Goal: Task Accomplishment & Management: Use online tool/utility

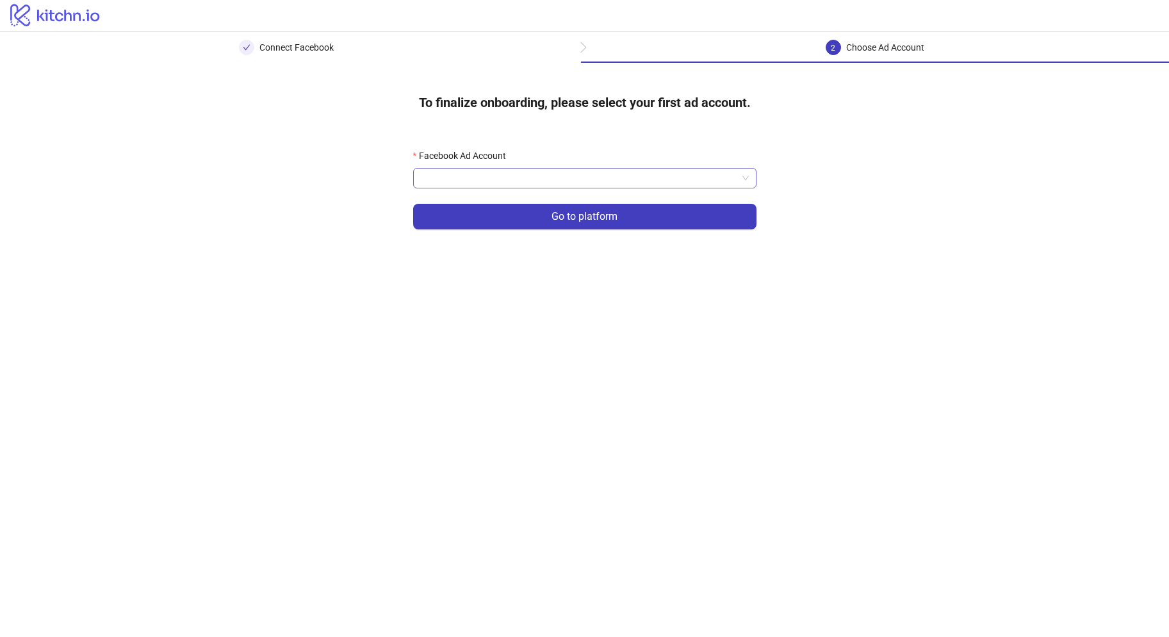
click at [536, 184] on input "Facebook Ad Account" at bounding box center [579, 177] width 316 height 19
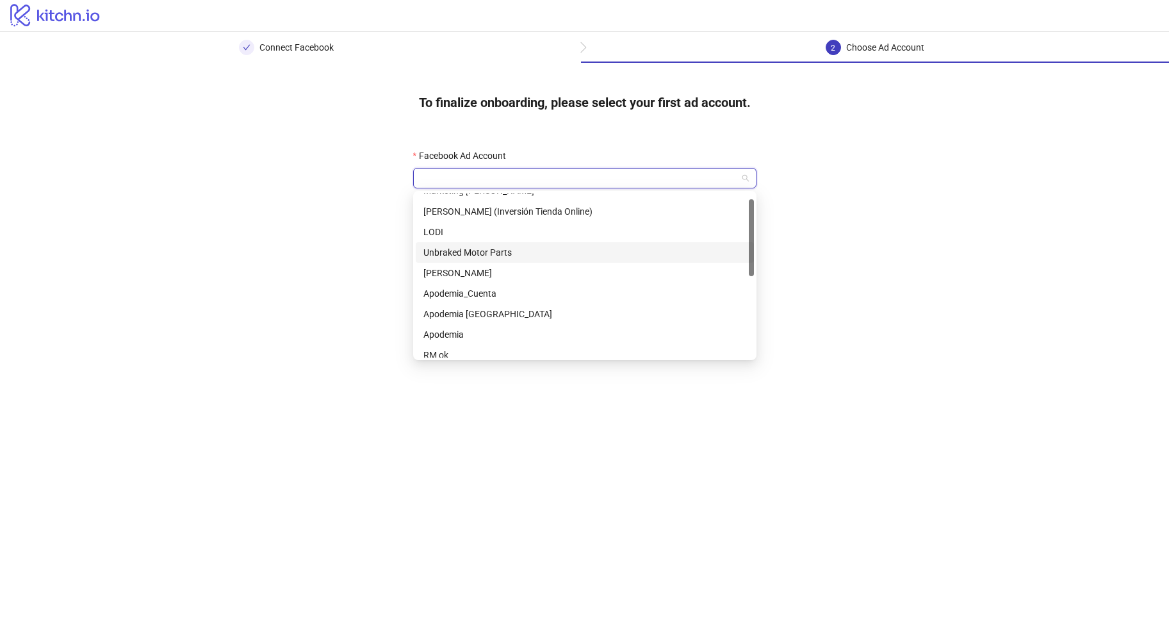
scroll to position [20, 0]
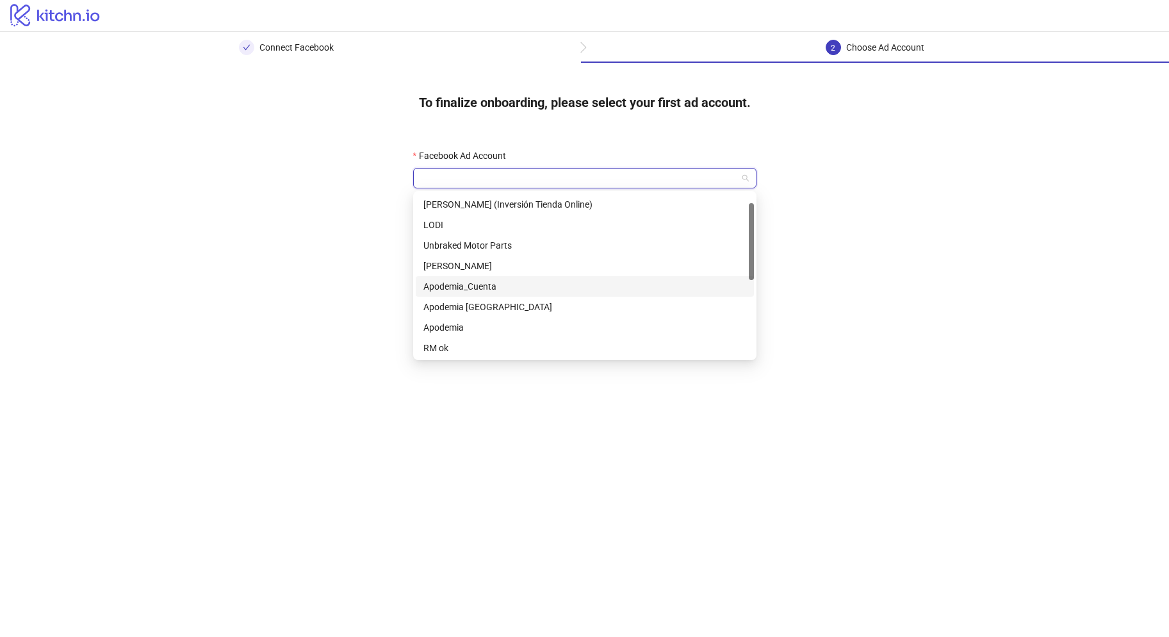
click at [494, 285] on div "Apodemia_Cuenta" at bounding box center [584, 286] width 323 height 14
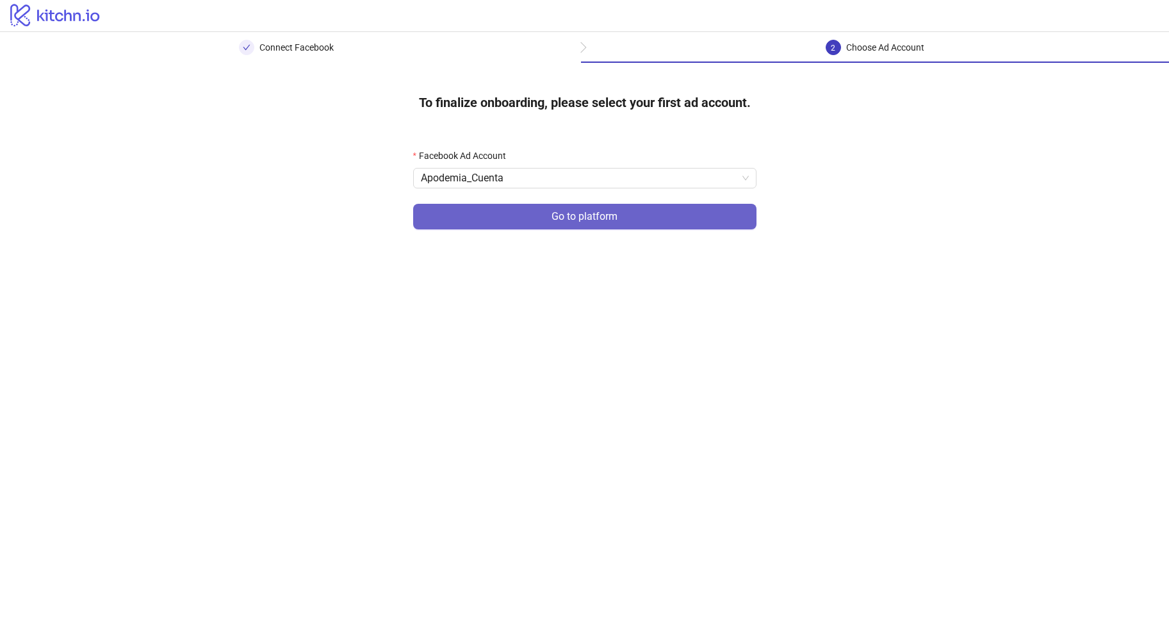
click at [536, 223] on button "Go to platform" at bounding box center [584, 217] width 343 height 26
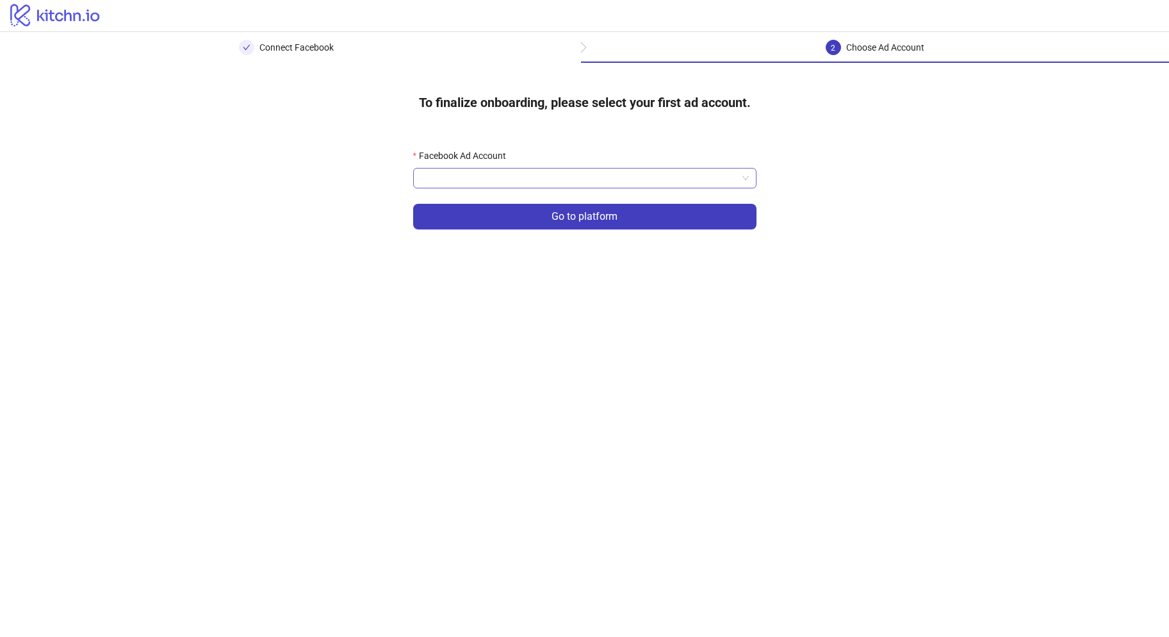
click at [523, 173] on input "Facebook Ad Account" at bounding box center [579, 177] width 316 height 19
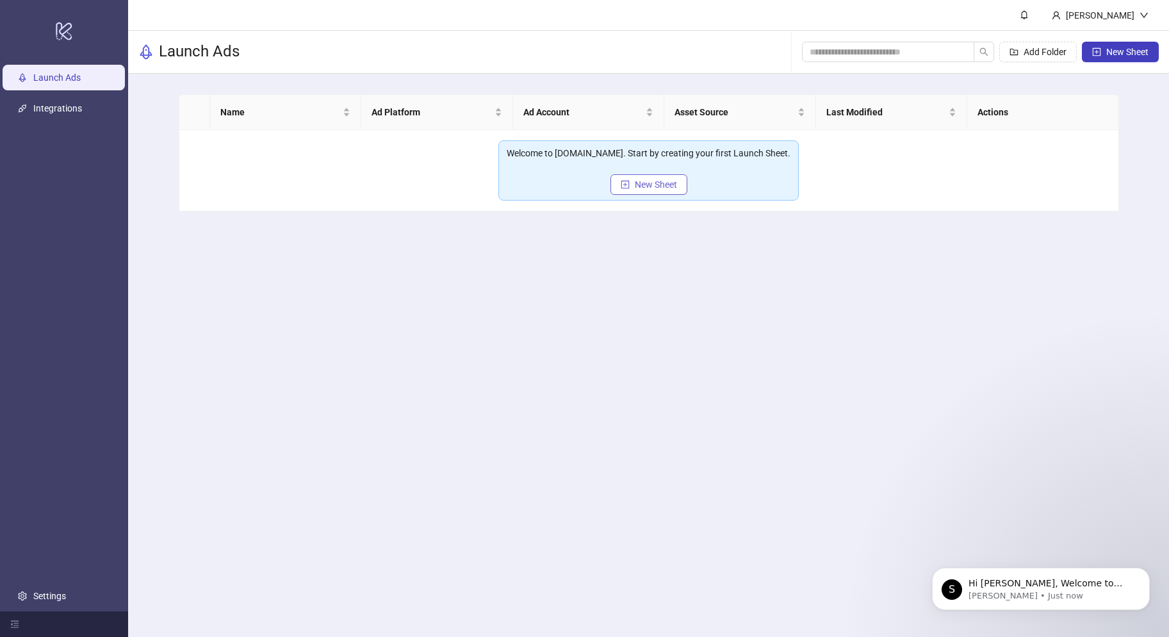
click at [643, 189] on span "New Sheet" at bounding box center [656, 184] width 42 height 10
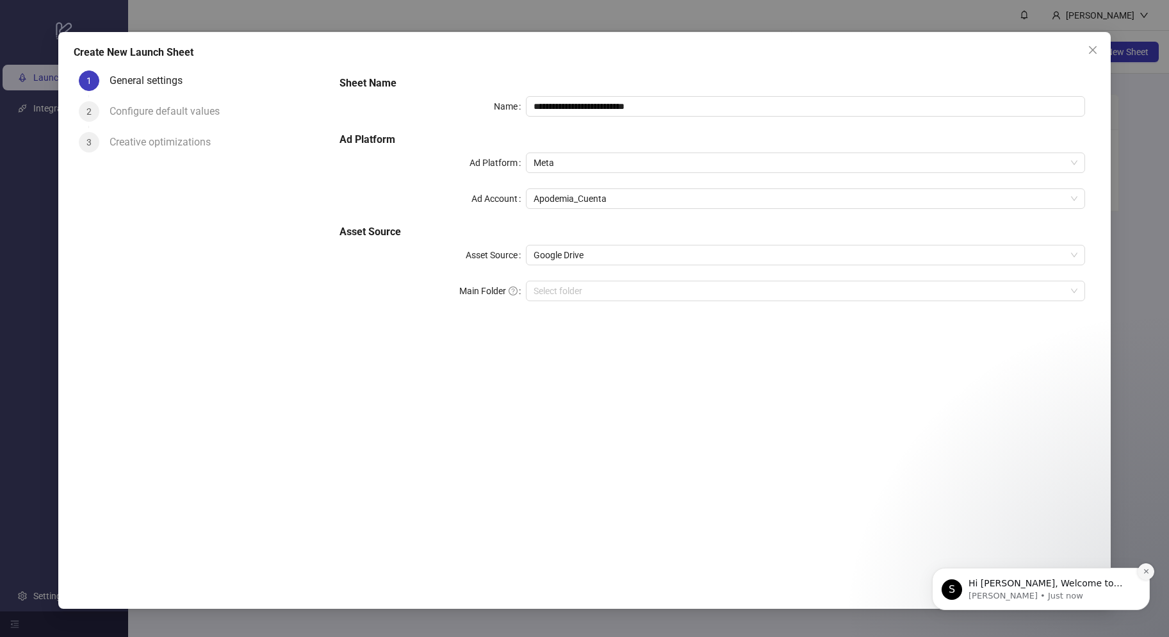
click at [1140, 570] on button "Dismiss notification" at bounding box center [1146, 571] width 17 height 17
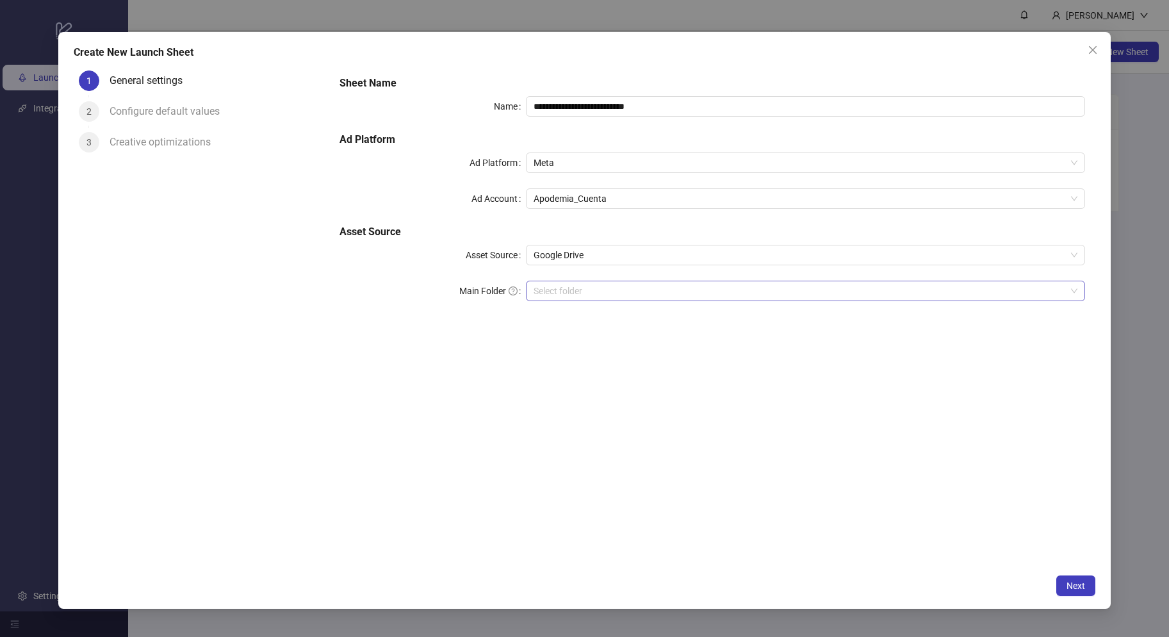
click at [780, 288] on input "Main Folder" at bounding box center [800, 290] width 532 height 19
click at [671, 288] on input "Main Folder" at bounding box center [800, 290] width 532 height 19
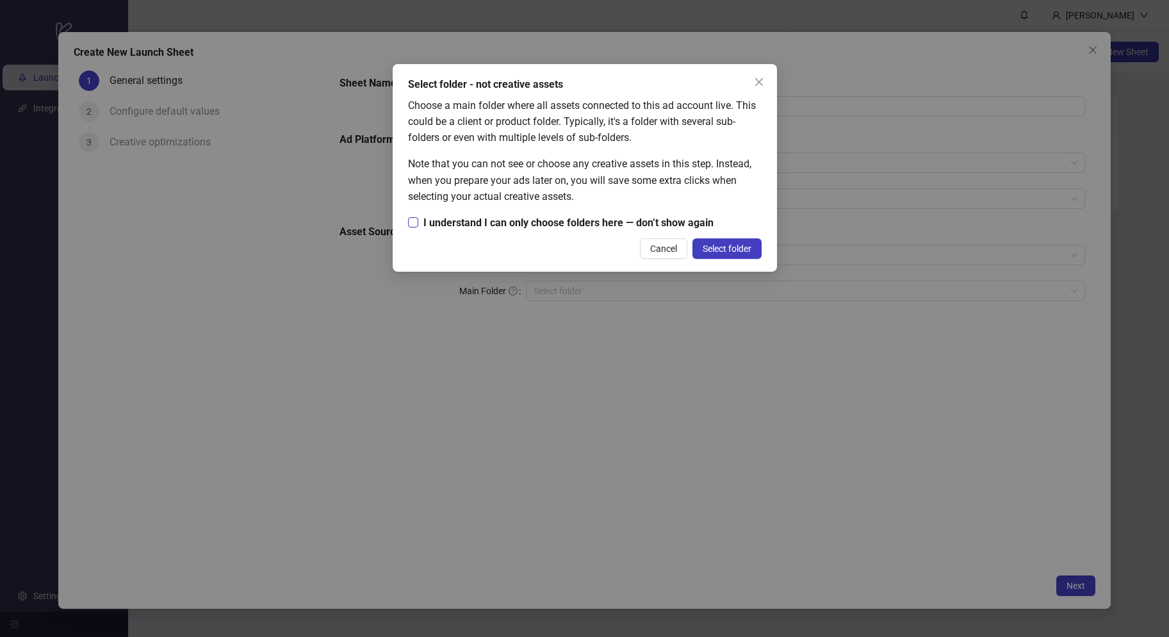
click at [561, 226] on span "I understand I can only choose folders here — don’t show again" at bounding box center [568, 223] width 300 height 16
click at [724, 245] on span "Select folder" at bounding box center [727, 248] width 49 height 10
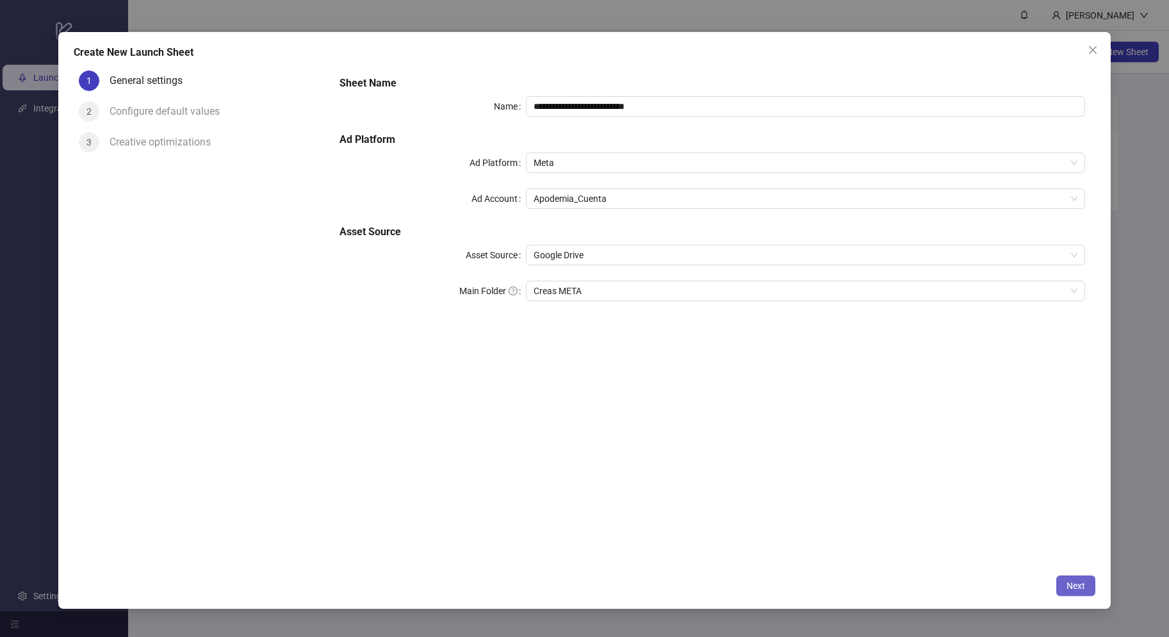
click at [1073, 593] on button "Next" at bounding box center [1075, 585] width 39 height 21
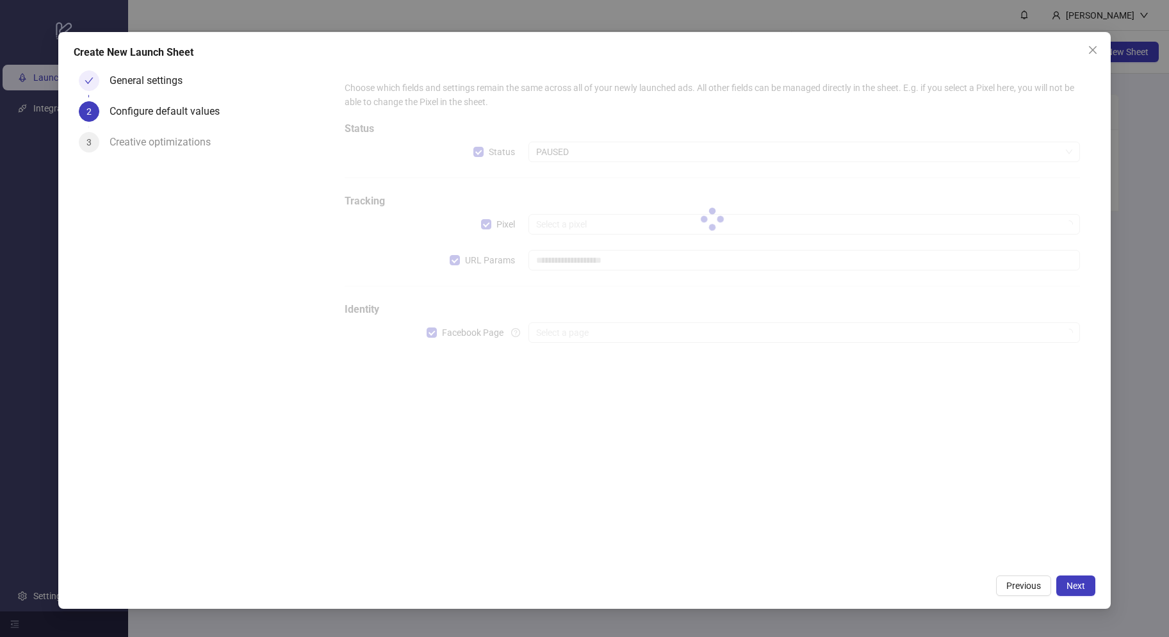
type input "**********"
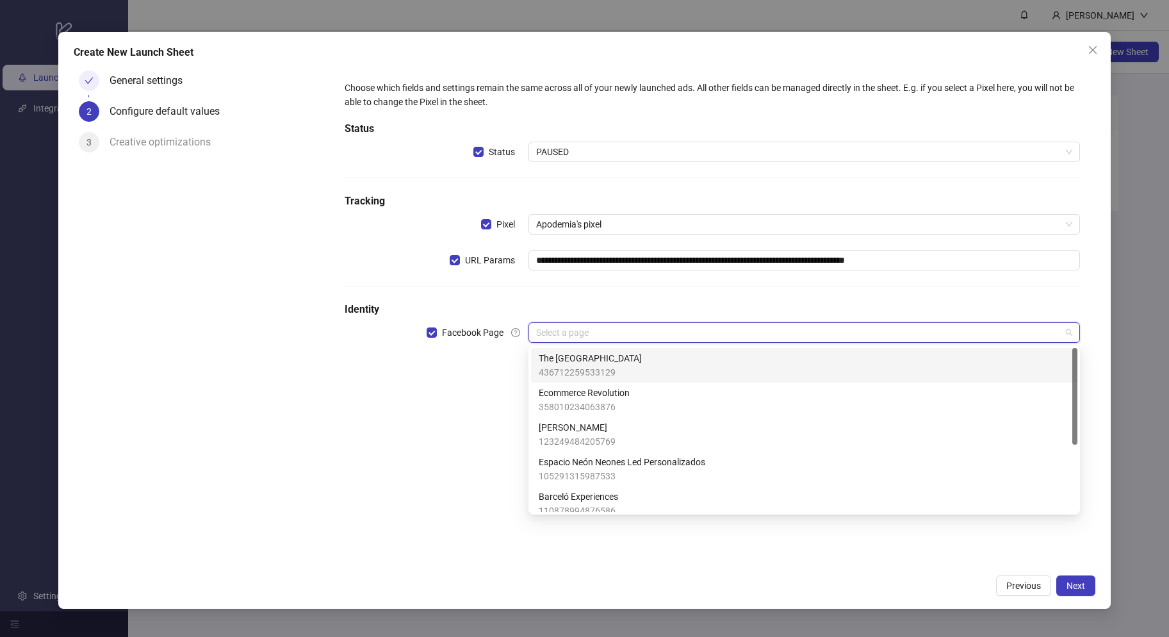
click at [589, 341] on input "search" at bounding box center [798, 332] width 525 height 19
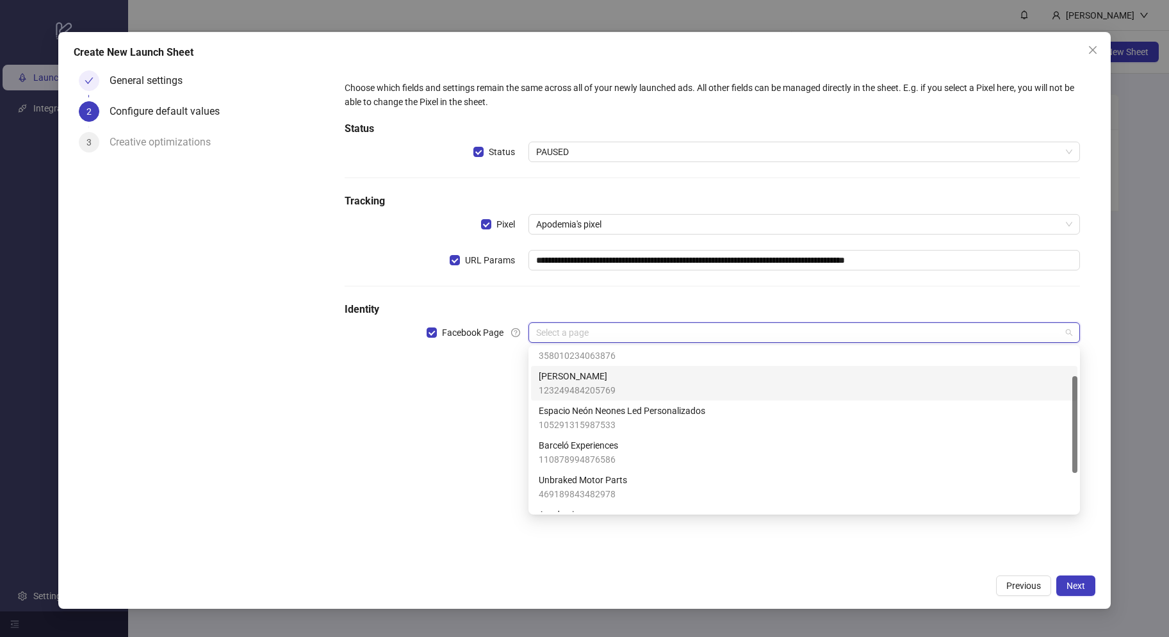
scroll to position [113, 0]
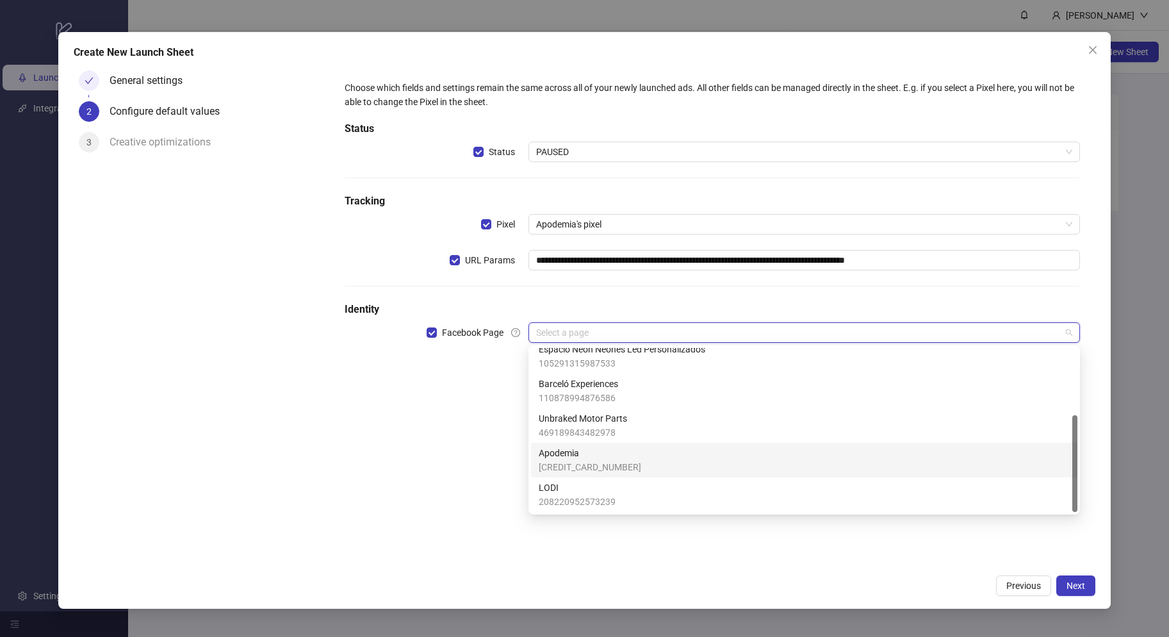
click at [575, 466] on span "[CREDIT_CARD_NUMBER]" at bounding box center [590, 467] width 103 height 14
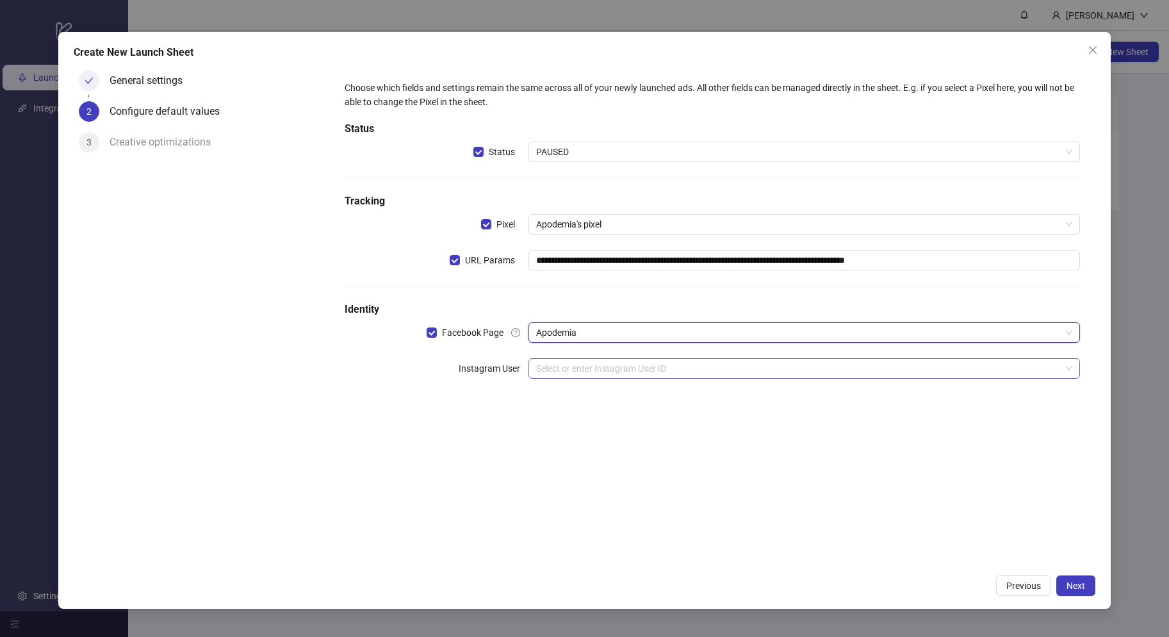
click at [562, 375] on input "search" at bounding box center [798, 368] width 525 height 19
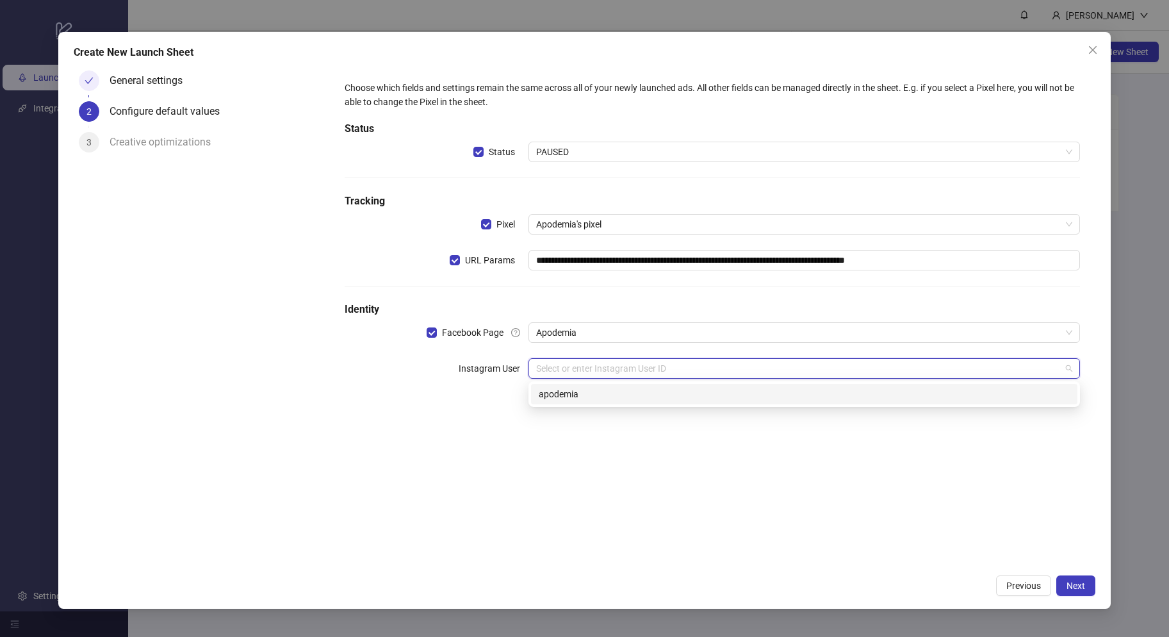
click at [566, 390] on div "apodemia" at bounding box center [804, 394] width 531 height 14
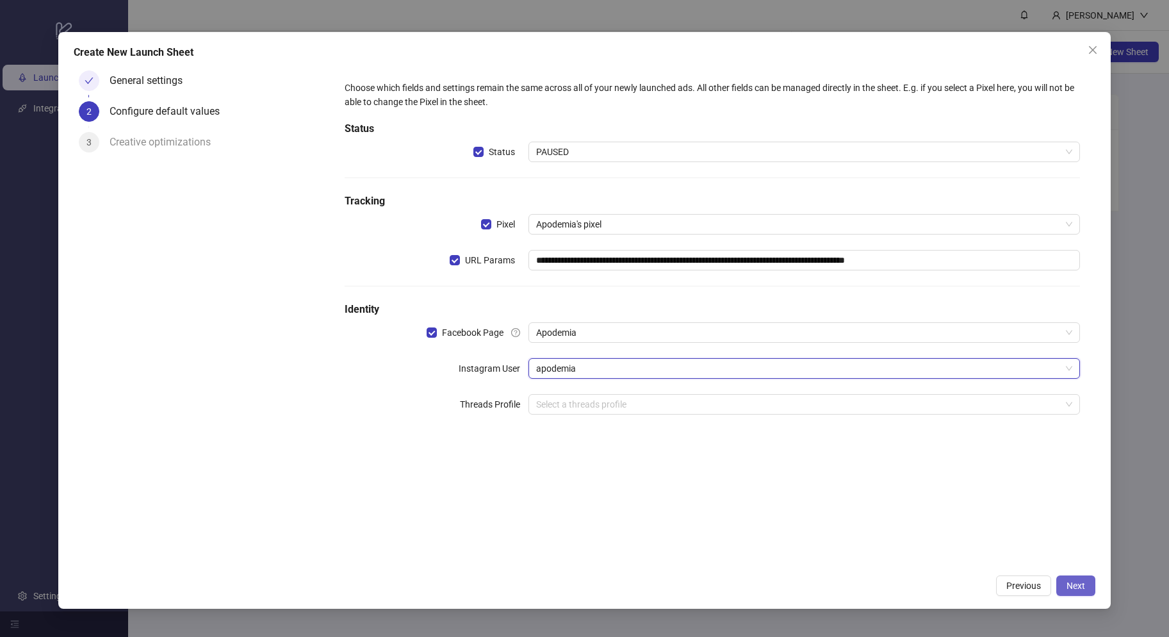
click at [1070, 579] on button "Next" at bounding box center [1075, 585] width 39 height 21
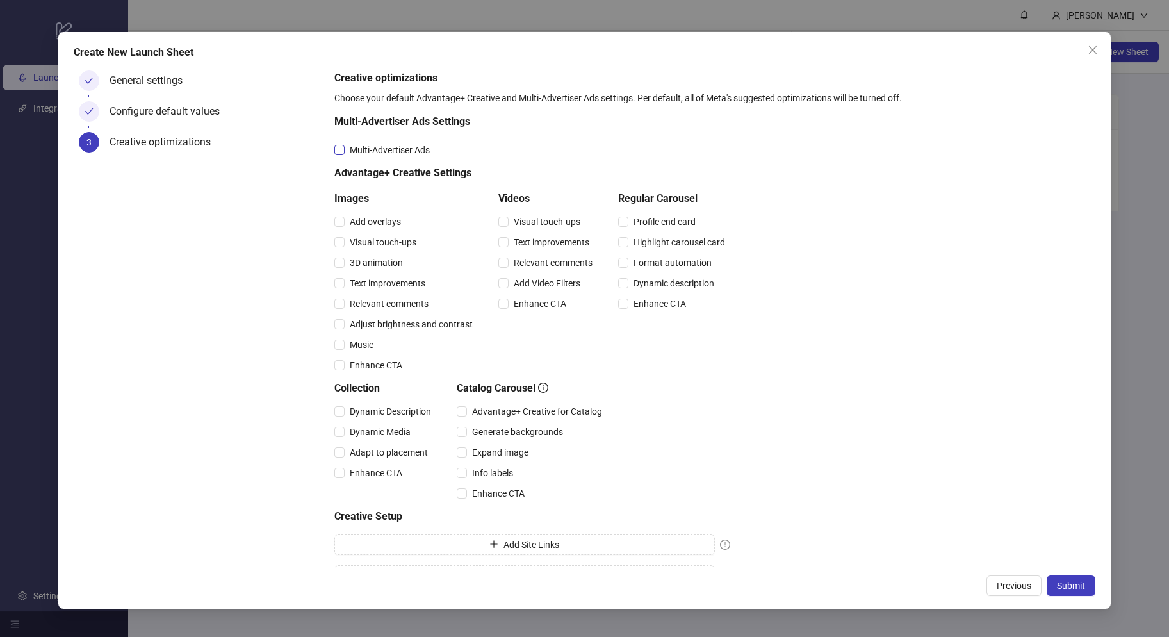
click at [394, 151] on span "Multi-Advertiser Ads" at bounding box center [390, 150] width 90 height 14
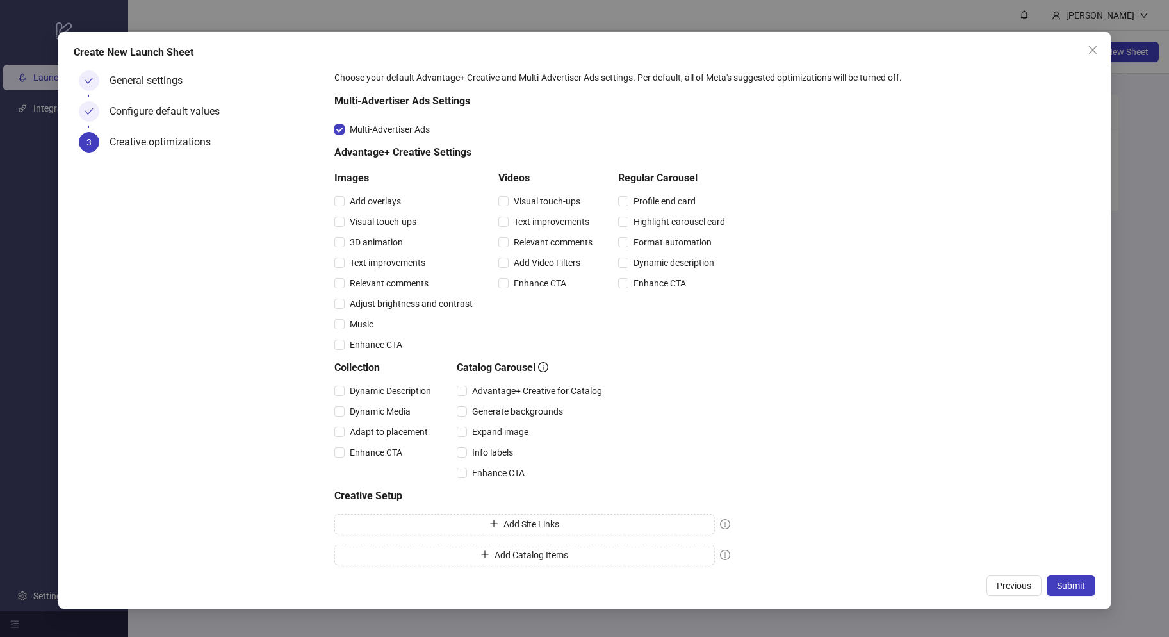
scroll to position [28, 0]
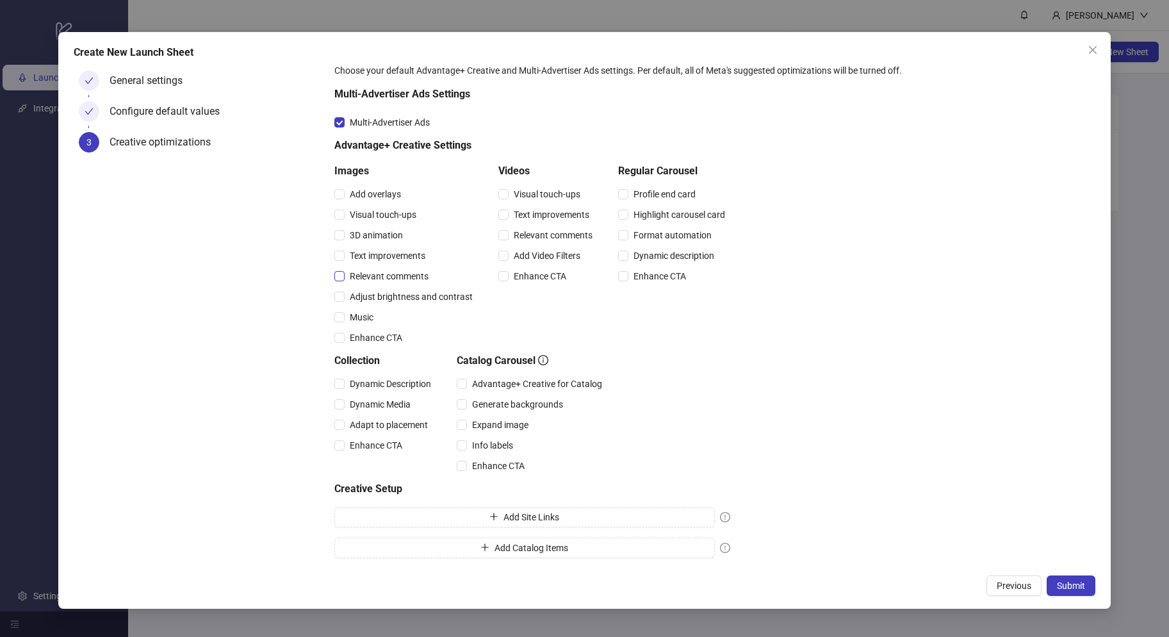
click at [383, 272] on span "Relevant comments" at bounding box center [389, 276] width 89 height 14
click at [372, 336] on span "Enhance CTA" at bounding box center [376, 338] width 63 height 14
click at [1066, 586] on span "Submit" at bounding box center [1071, 585] width 28 height 10
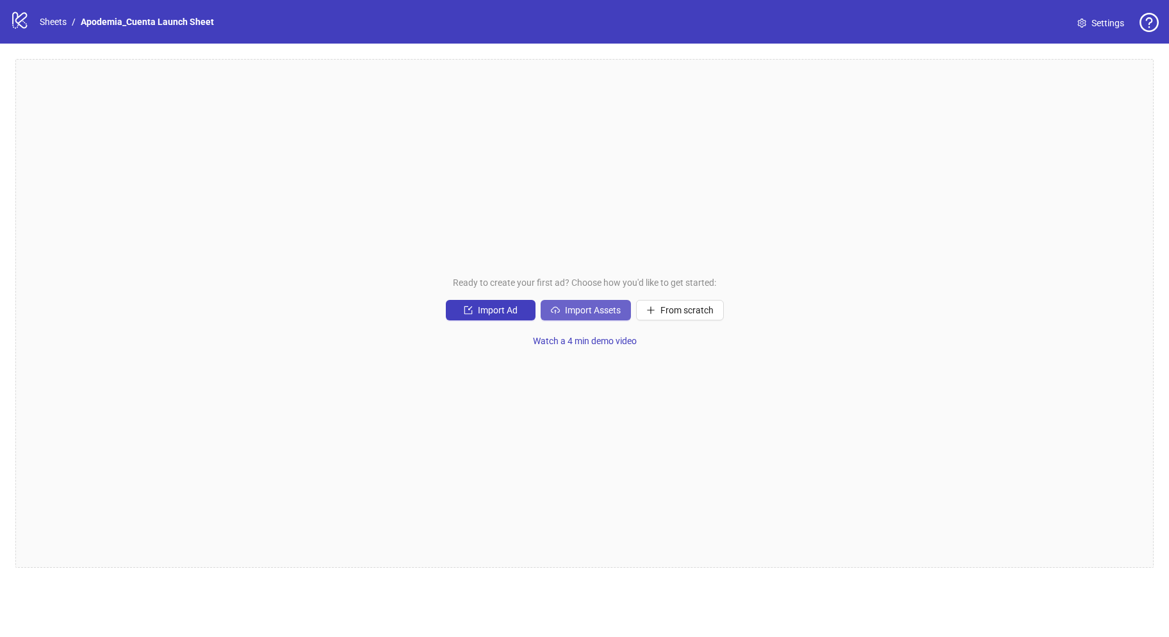
click at [579, 312] on span "Import Assets" at bounding box center [593, 310] width 56 height 10
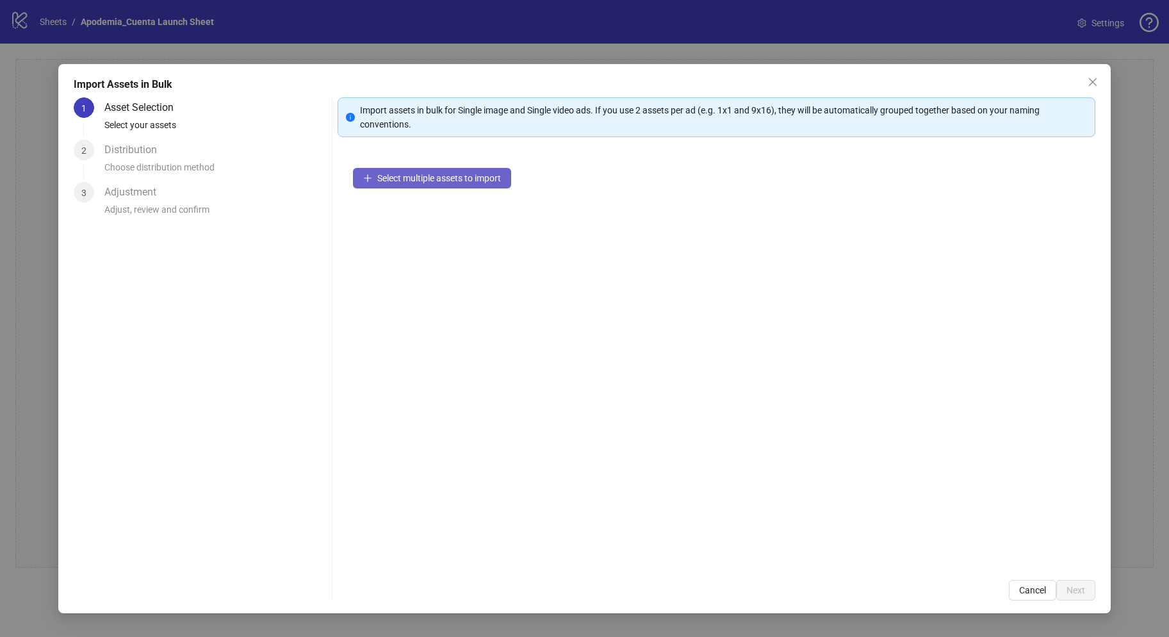
click at [463, 183] on span "Select multiple assets to import" at bounding box center [439, 178] width 124 height 10
